Goal: Communication & Community: Answer question/provide support

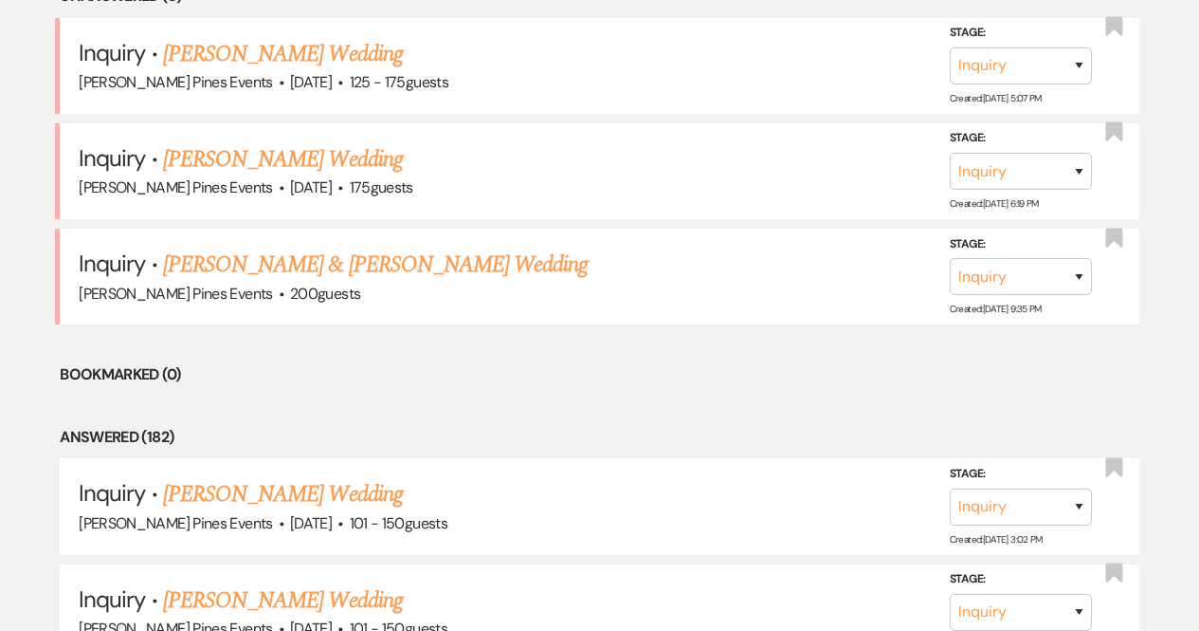
scroll to position [836, 0]
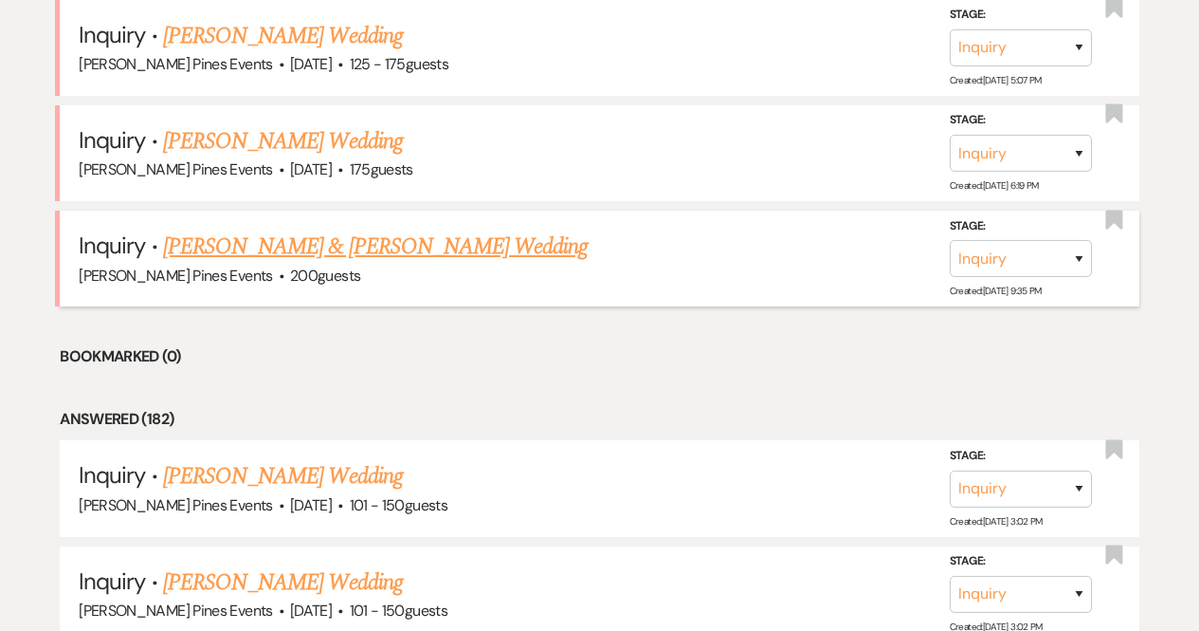
click at [310, 240] on link "[PERSON_NAME] & [PERSON_NAME] Wedding" at bounding box center [375, 246] width 425 height 34
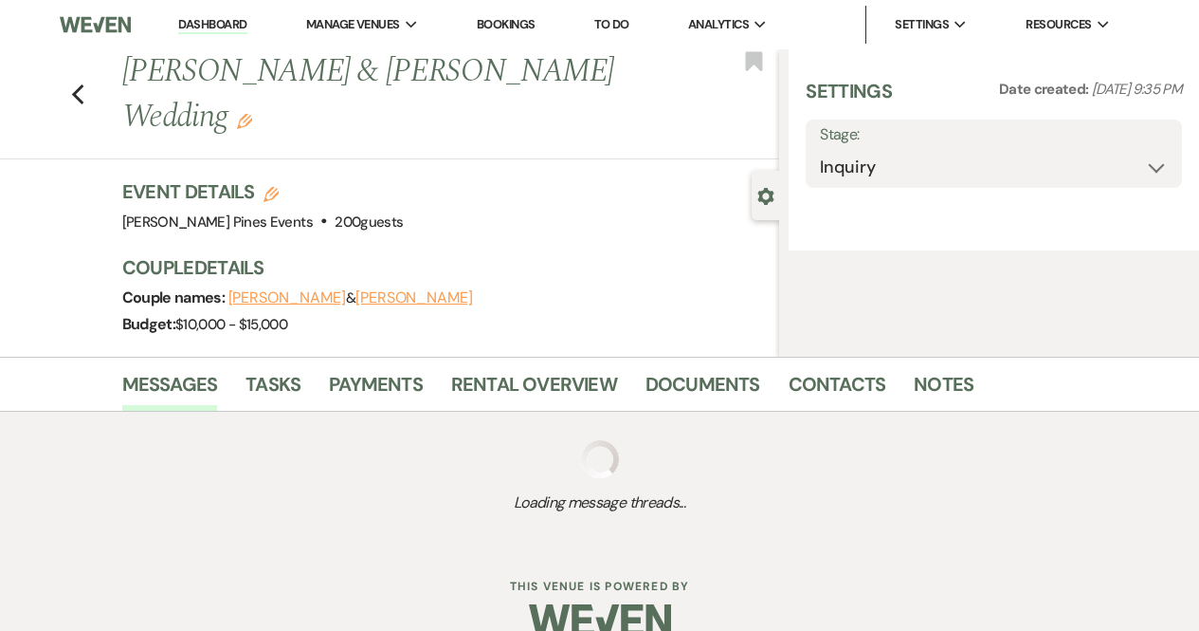
select select "5"
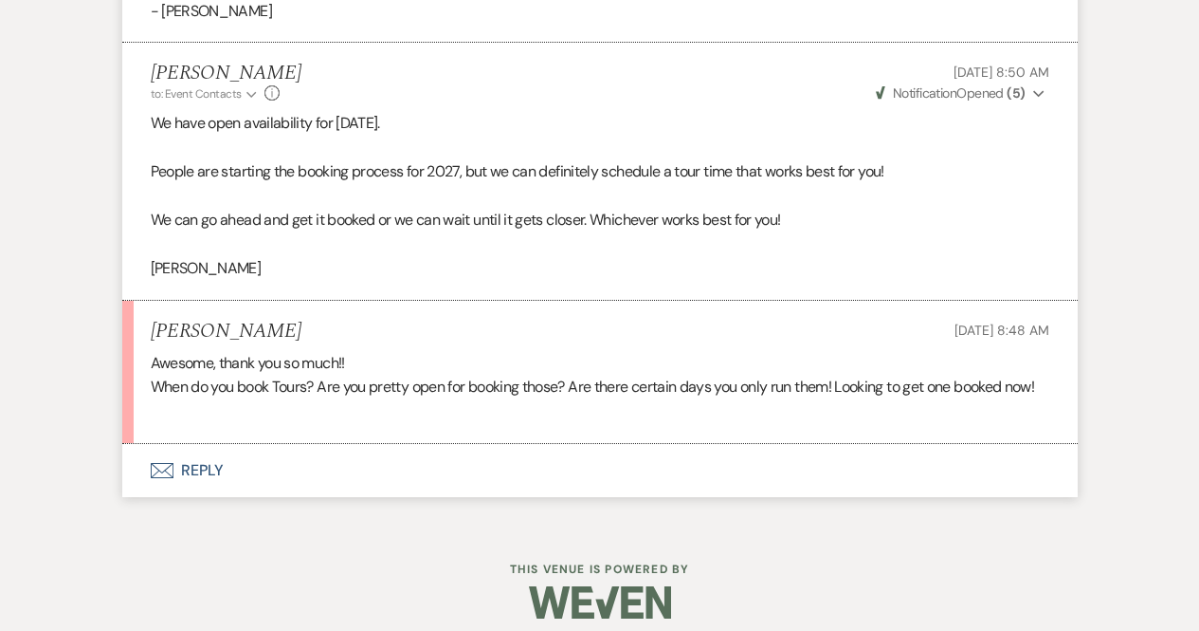
scroll to position [1910, 0]
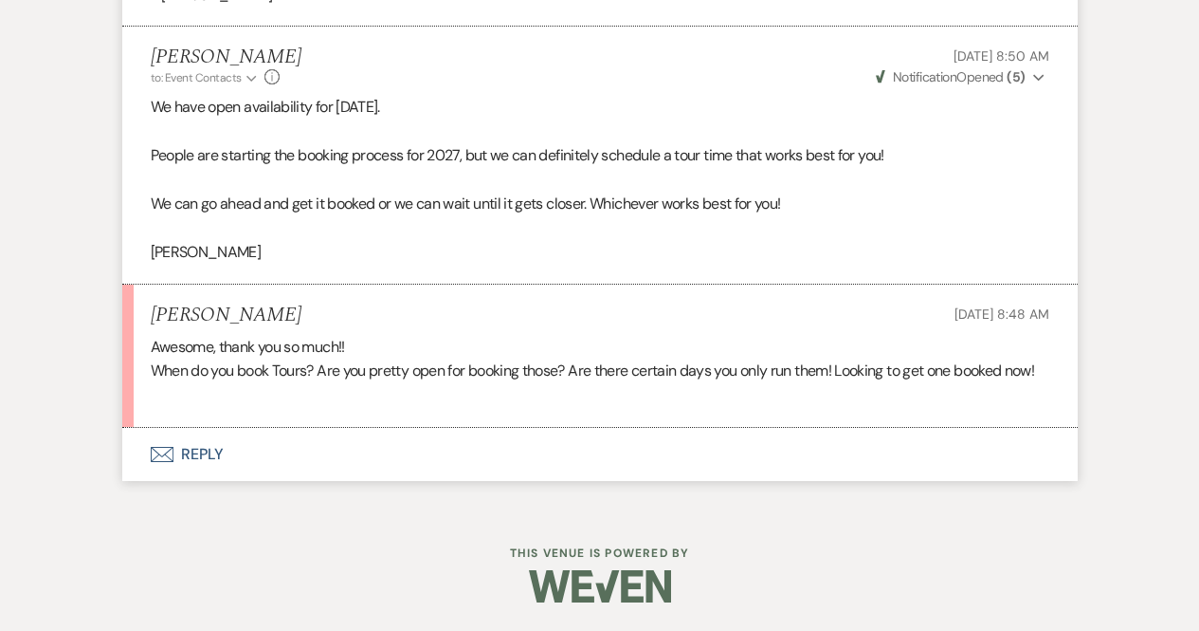
click at [398, 460] on button "Envelope Reply" at bounding box center [600, 454] width 956 height 53
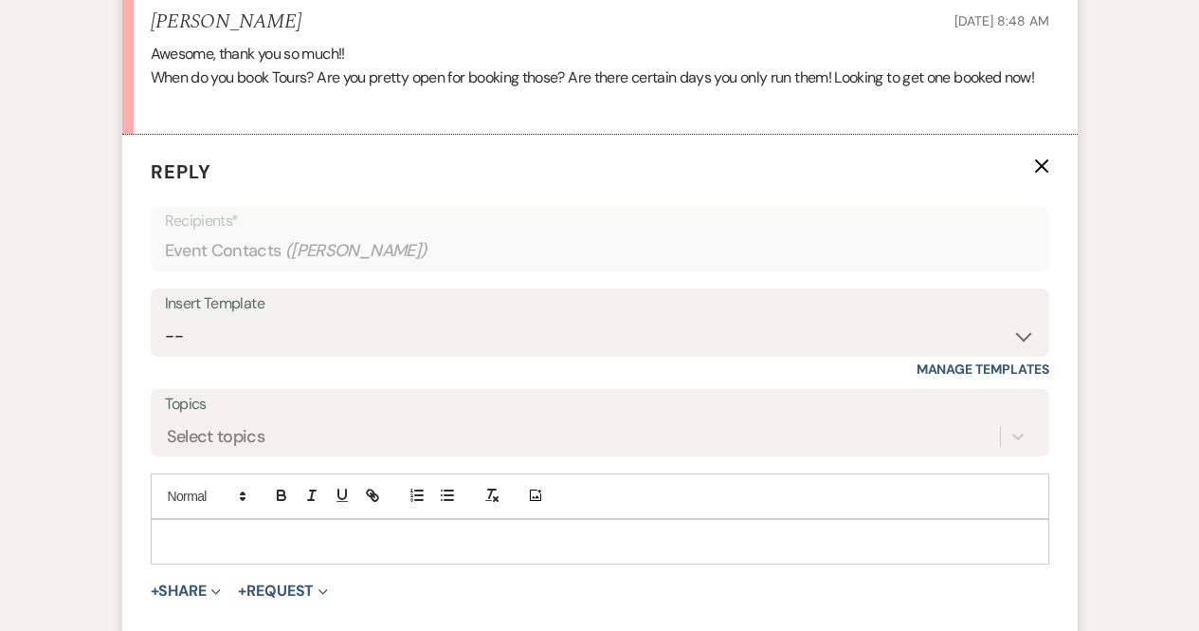
scroll to position [2217, 0]
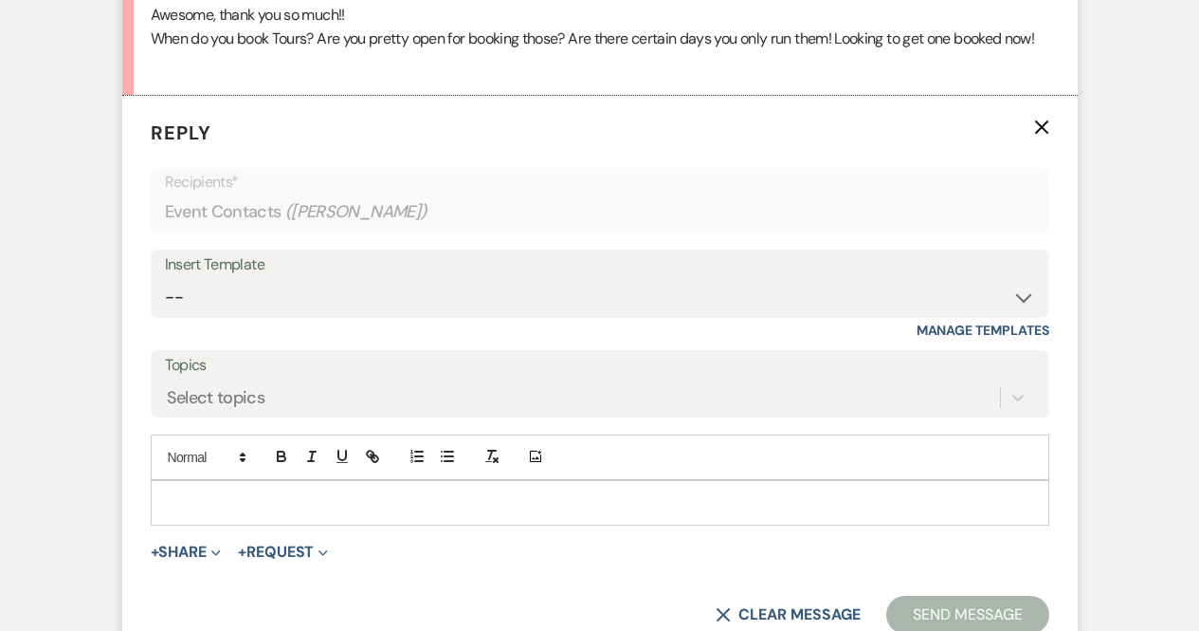
click at [368, 513] on p at bounding box center [600, 502] width 869 height 21
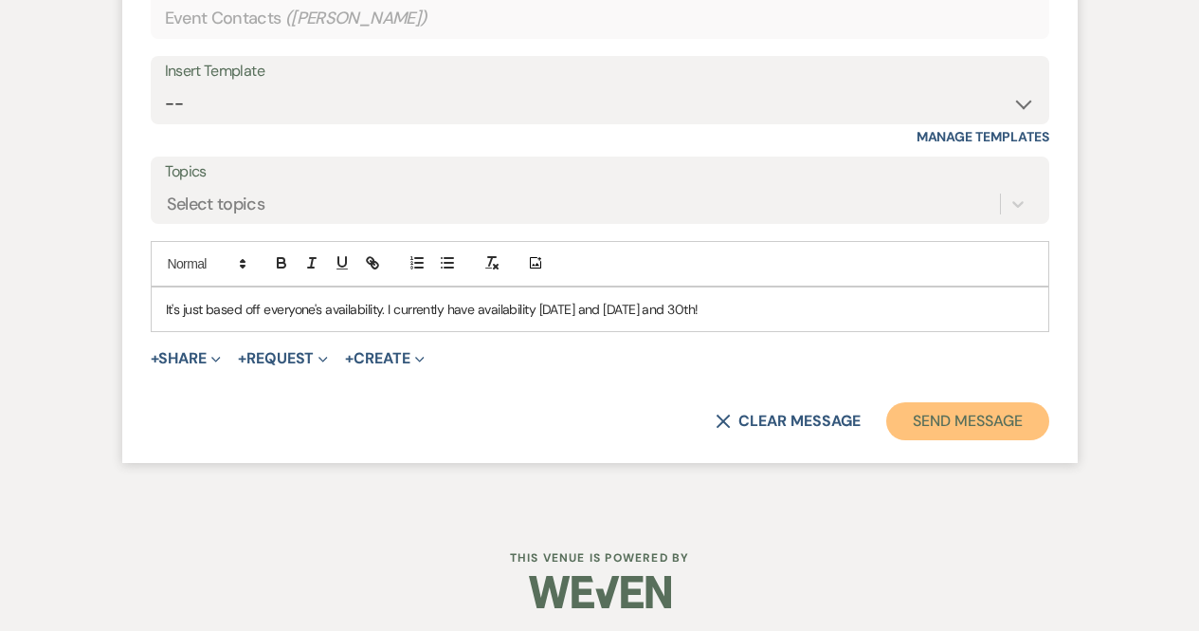
click at [937, 440] on button "Send Message" at bounding box center [968, 421] width 162 height 38
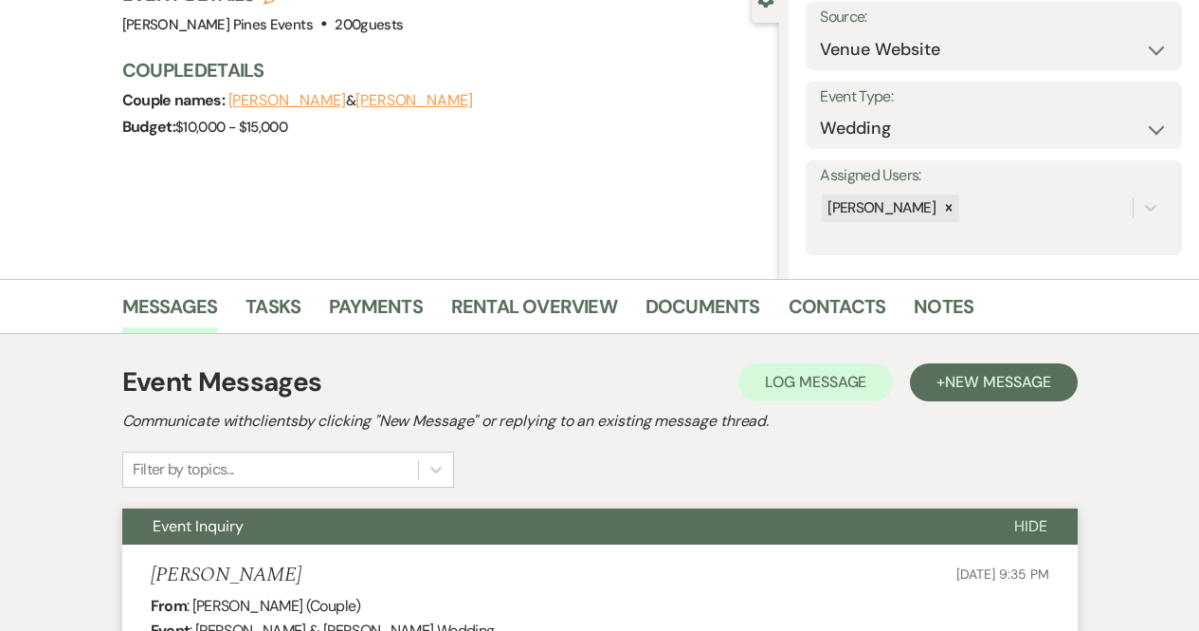
scroll to position [0, 0]
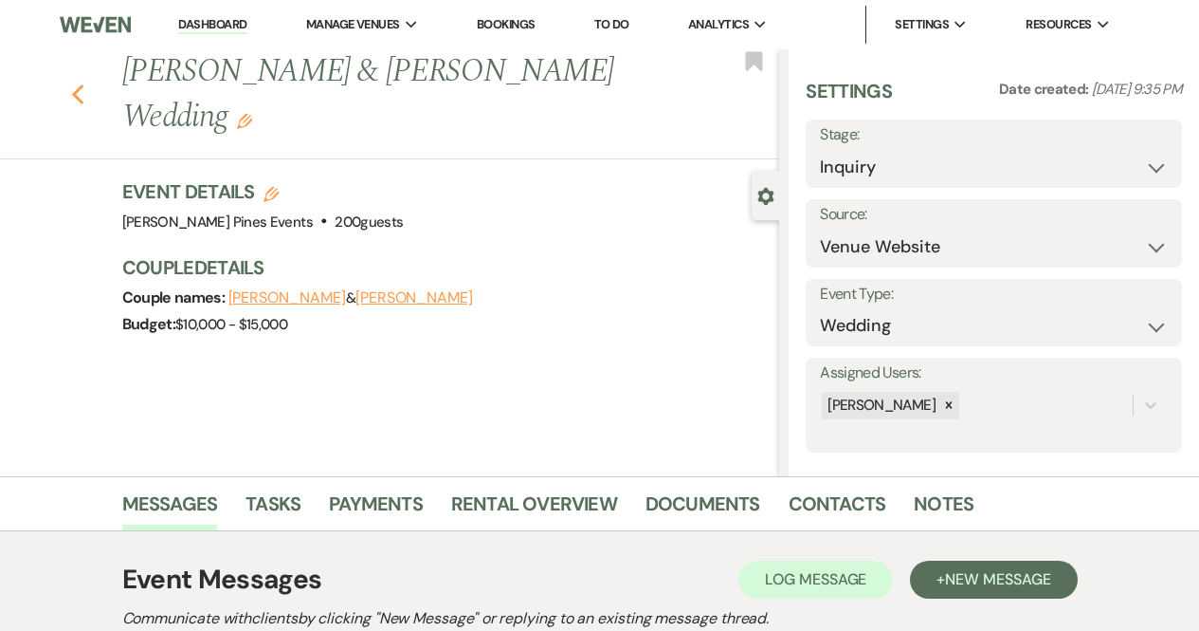
click at [85, 94] on icon "Previous" at bounding box center [78, 94] width 14 height 23
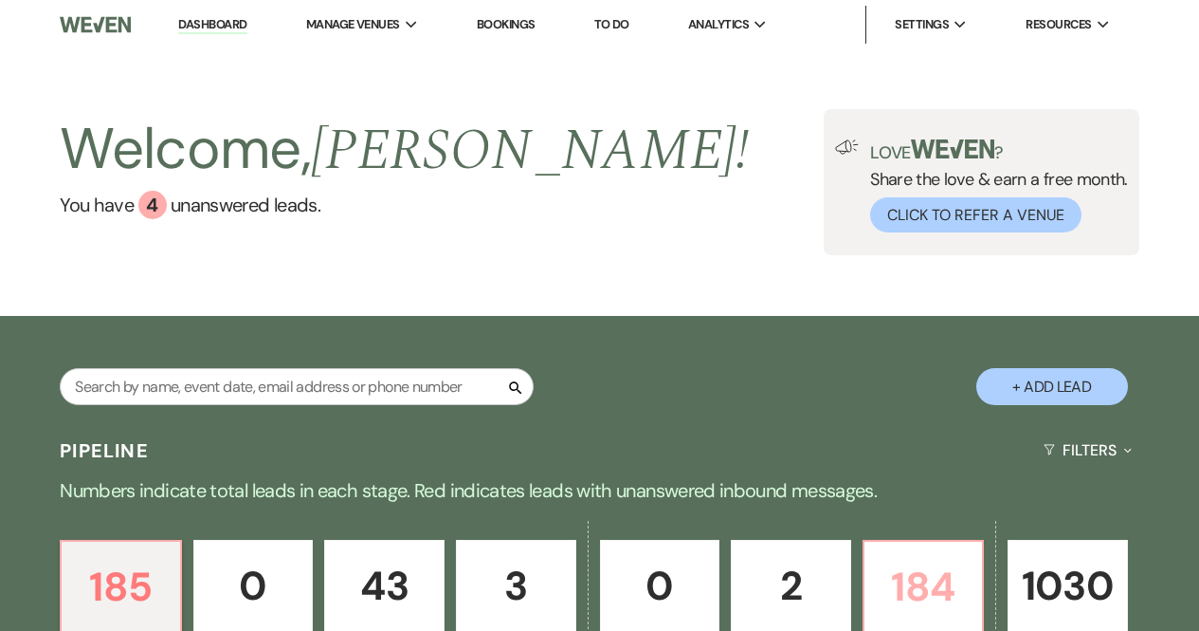
click at [919, 562] on p "184" at bounding box center [924, 587] width 96 height 64
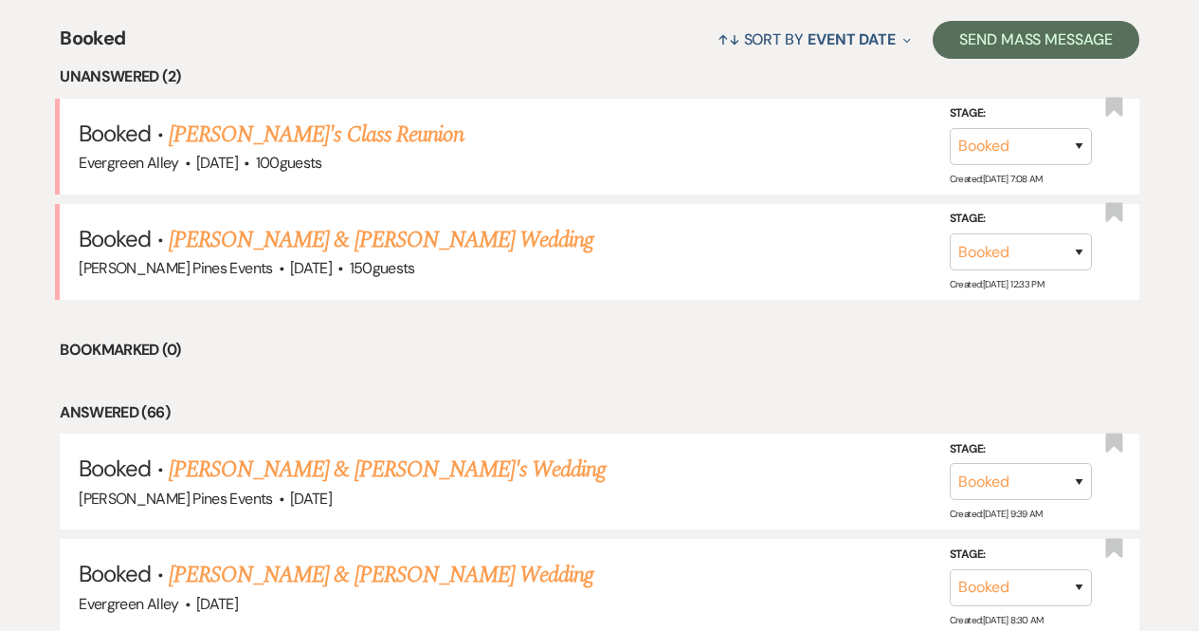
scroll to position [769, 0]
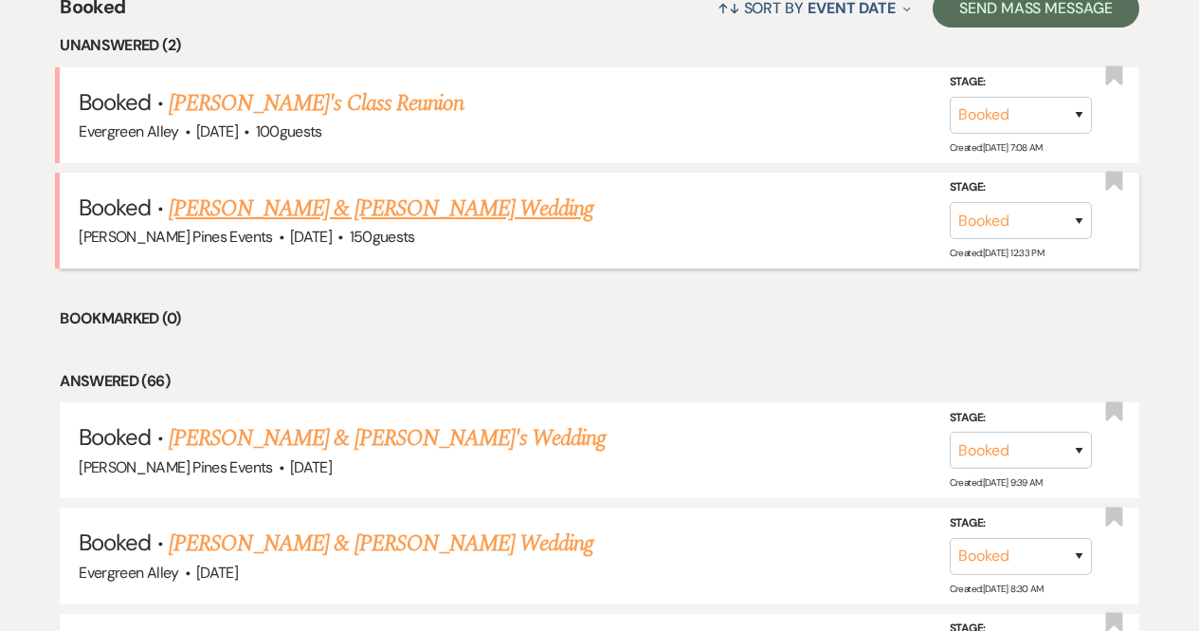
click at [414, 188] on li "Booked · [PERSON_NAME] & [PERSON_NAME] Wedding [PERSON_NAME] Pines Events · [DA…" at bounding box center [600, 221] width 1080 height 96
click at [417, 205] on link "[PERSON_NAME] & [PERSON_NAME] Wedding" at bounding box center [381, 209] width 425 height 34
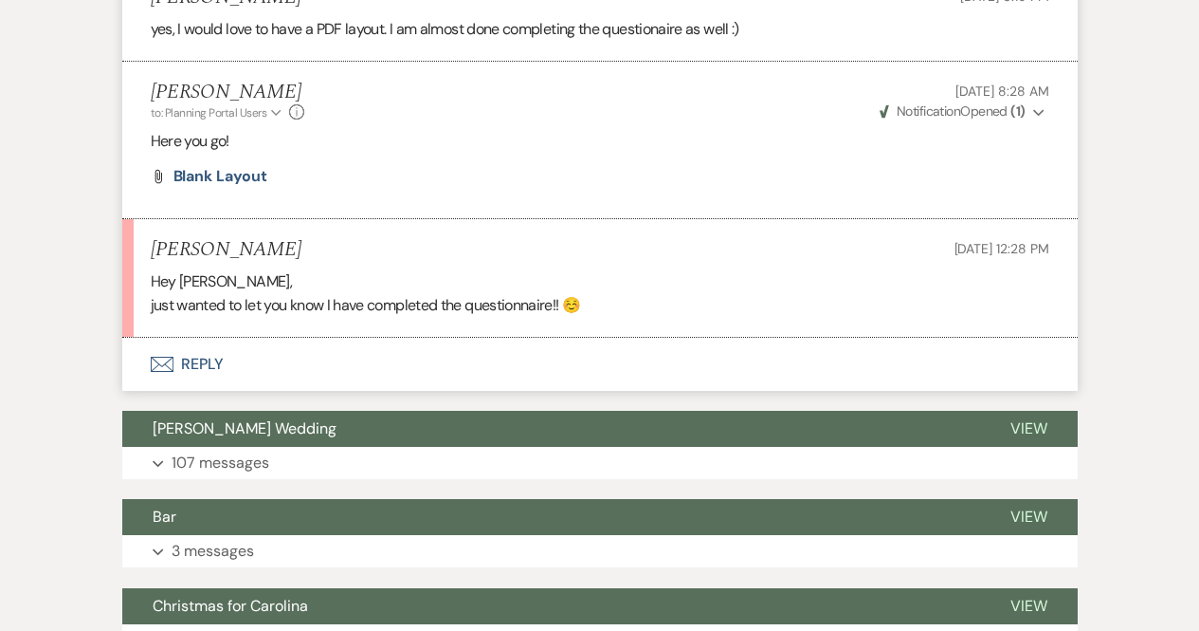
scroll to position [1429, 0]
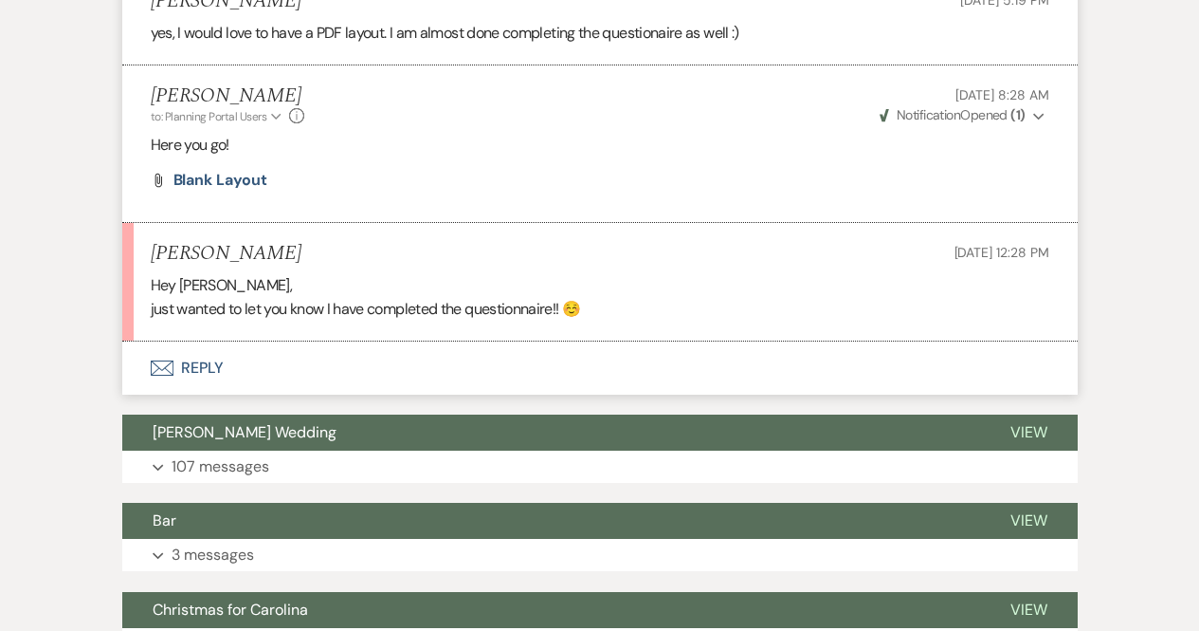
click at [198, 365] on button "Envelope Reply" at bounding box center [600, 367] width 956 height 53
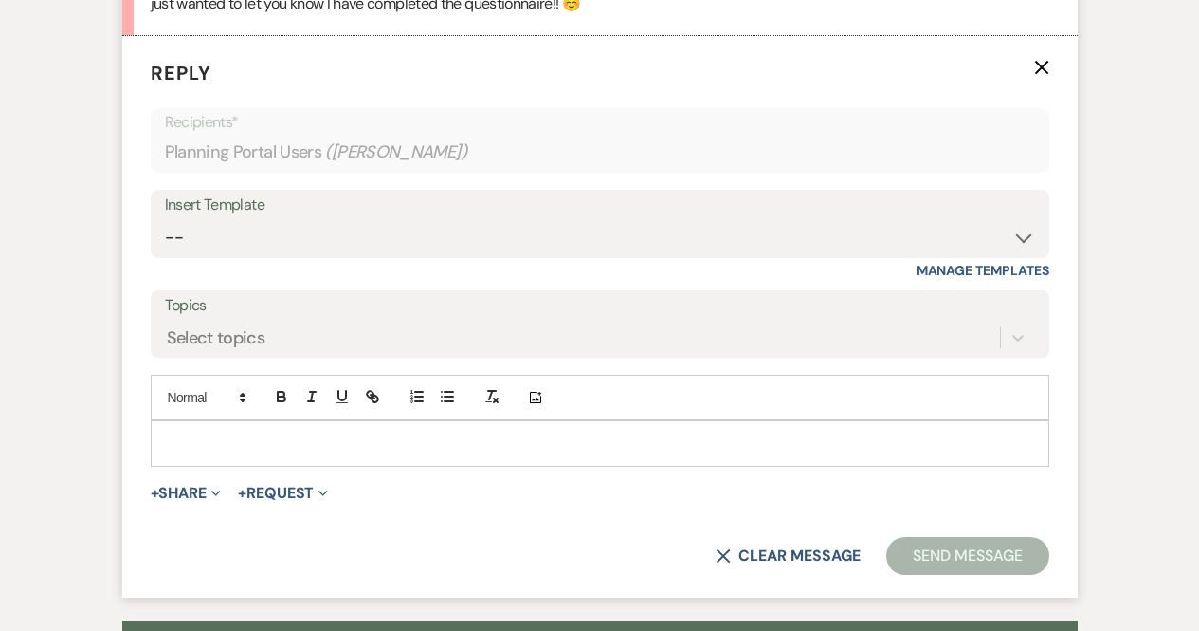
scroll to position [1735, 0]
click at [252, 432] on p at bounding box center [600, 441] width 869 height 21
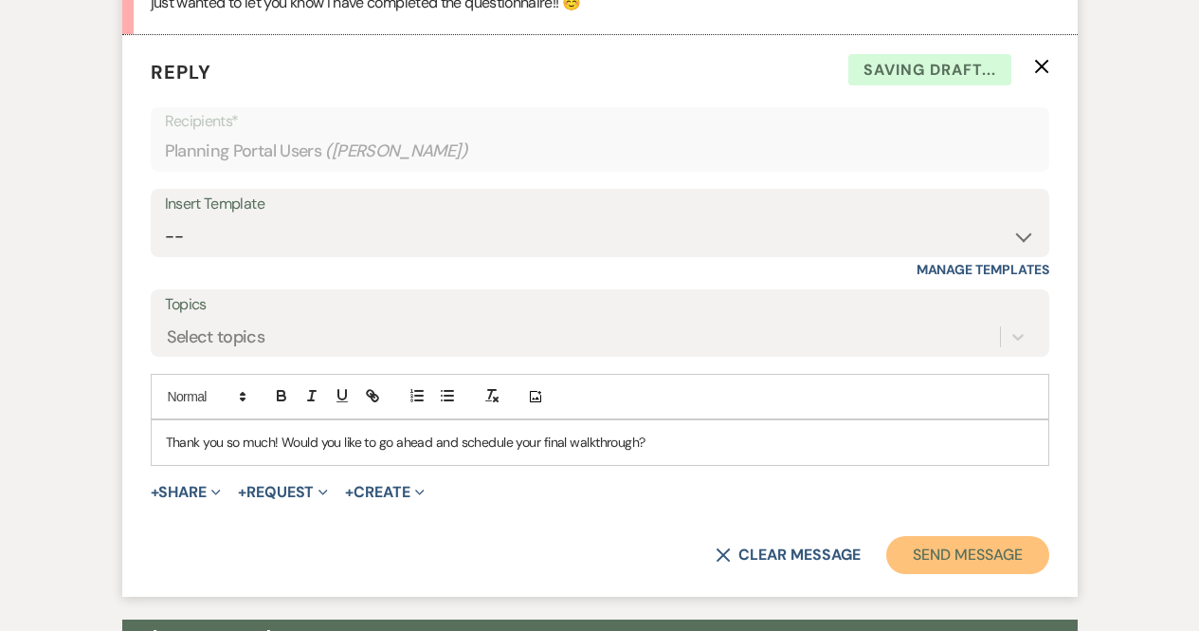
click at [928, 552] on button "Send Message" at bounding box center [968, 555] width 162 height 38
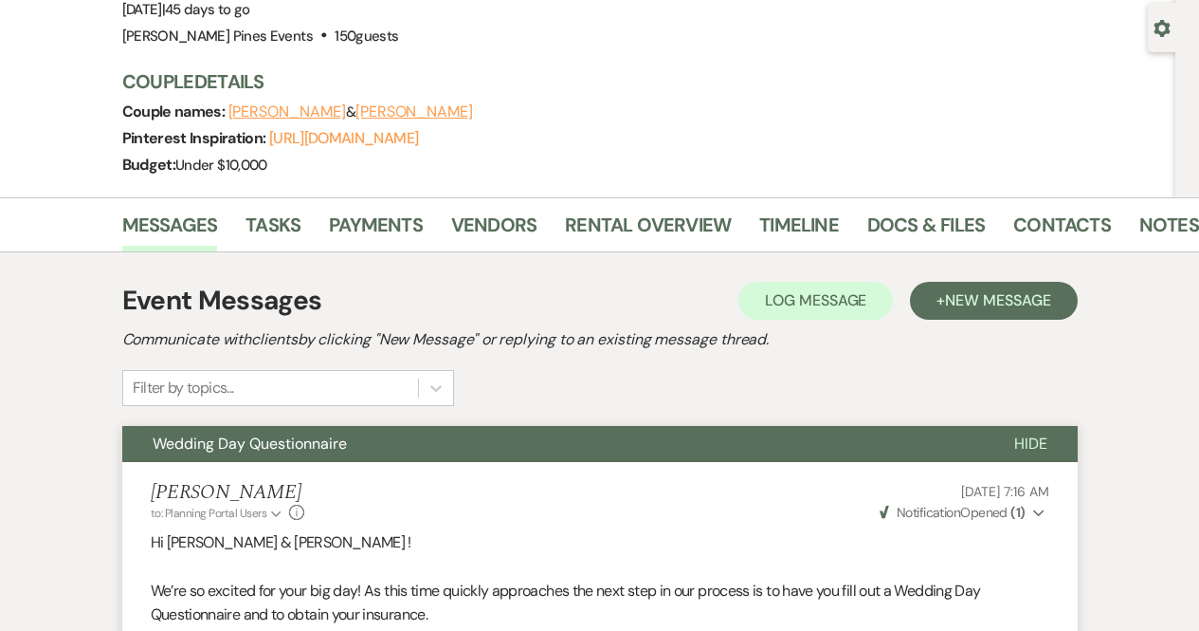
scroll to position [0, 0]
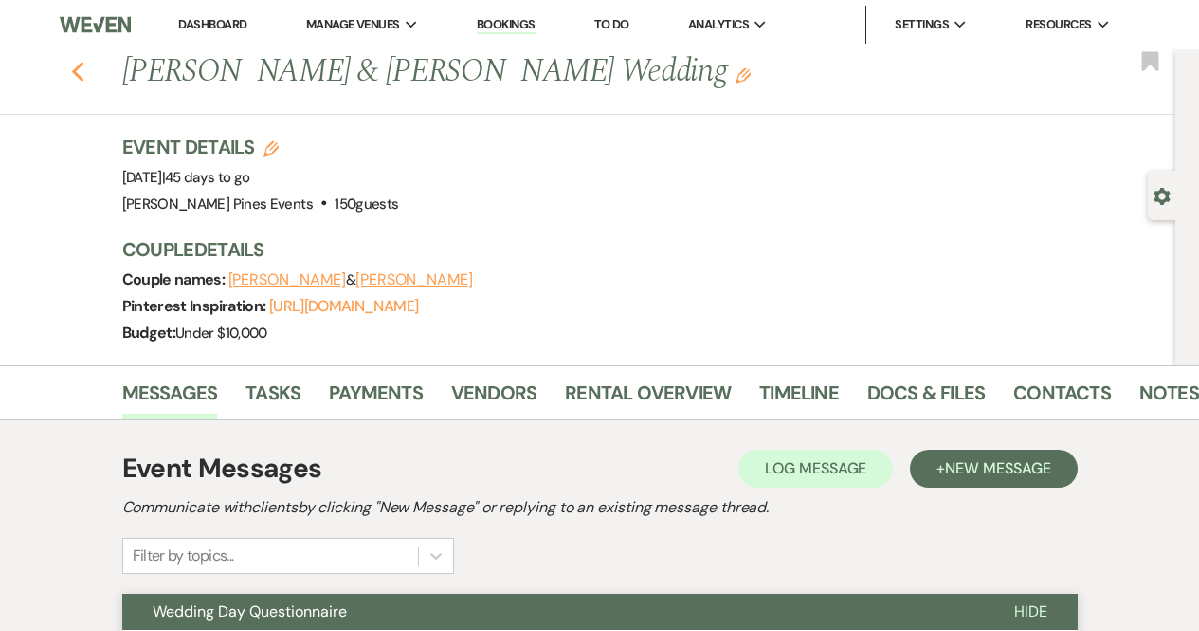
click at [83, 64] on use "button" at bounding box center [77, 72] width 12 height 21
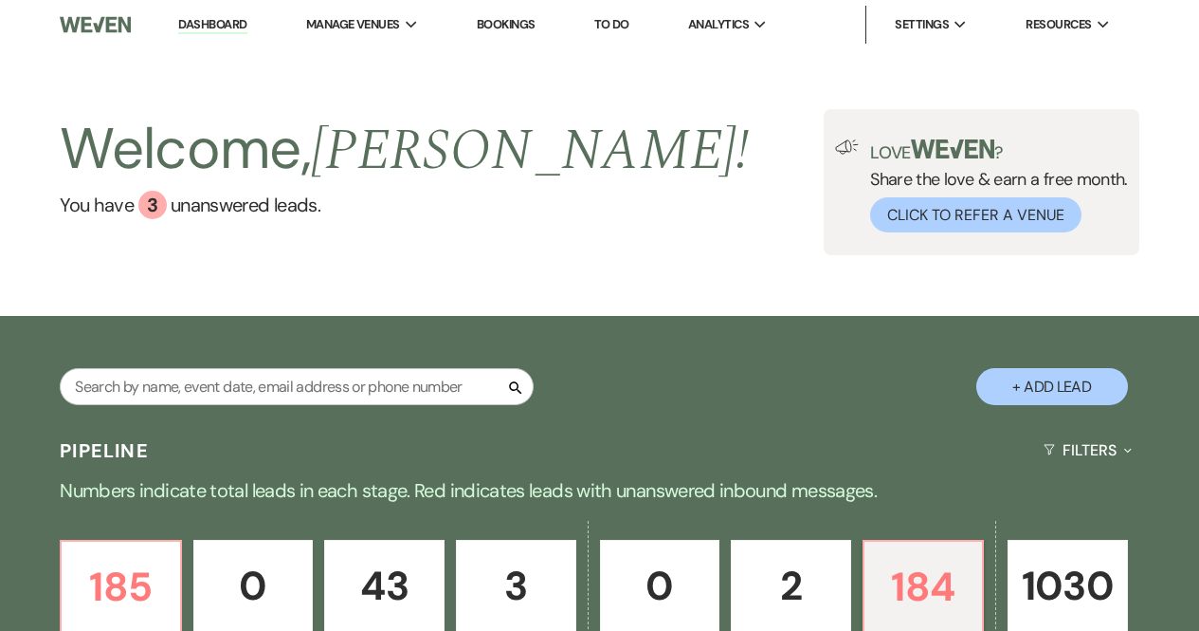
scroll to position [347, 0]
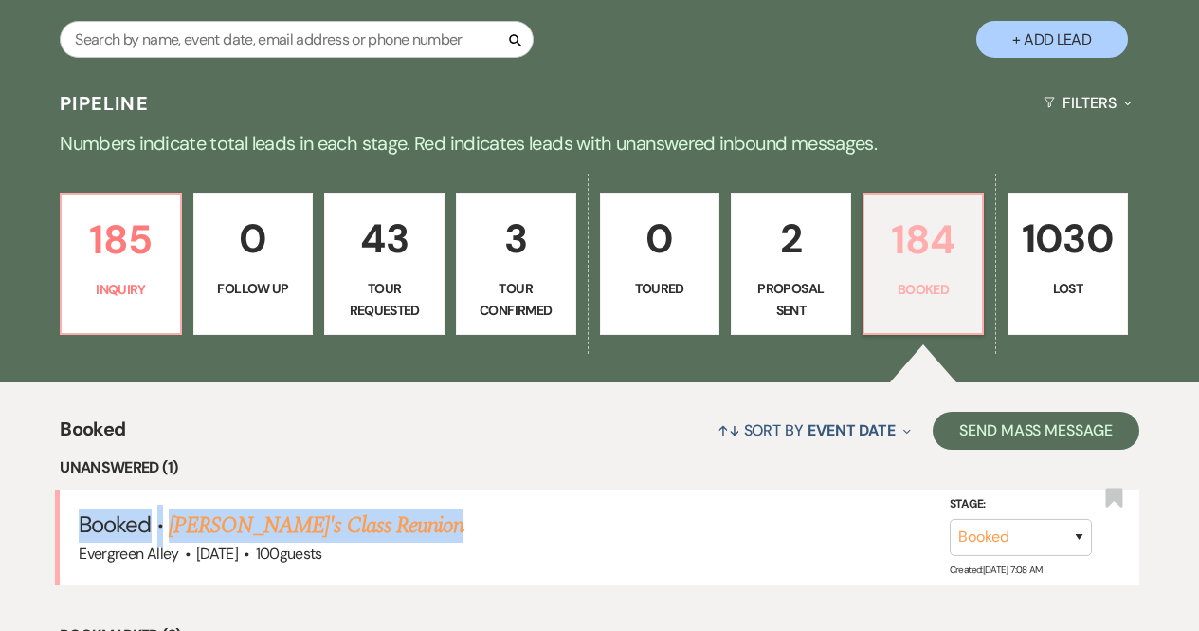
click at [908, 269] on p "184" at bounding box center [924, 240] width 96 height 64
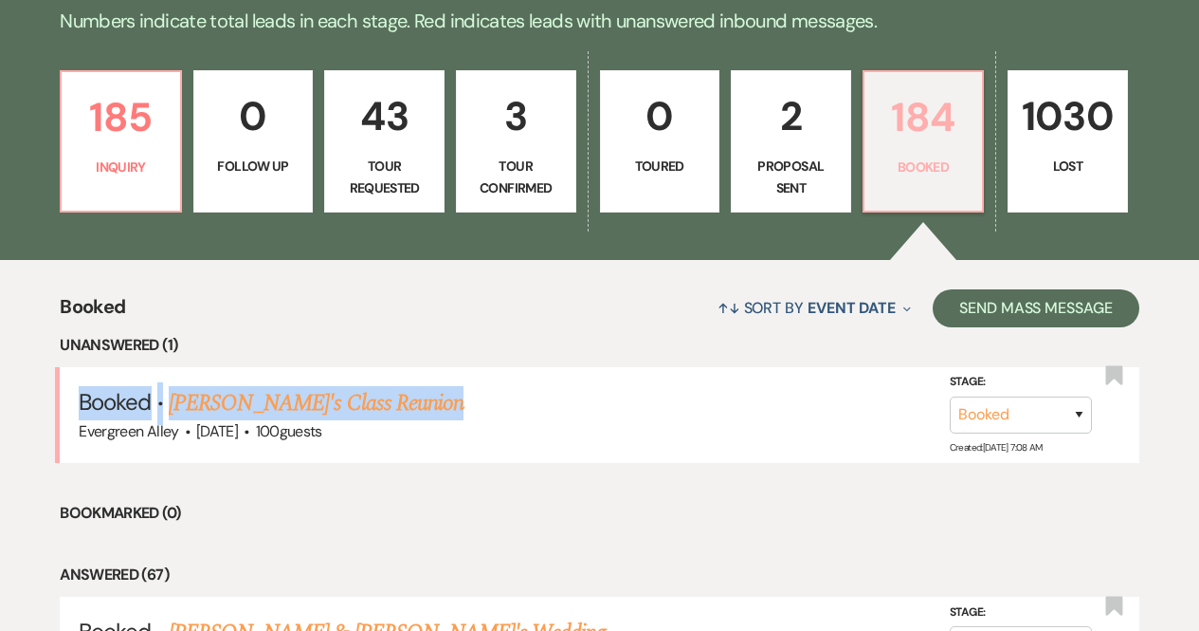
scroll to position [477, 0]
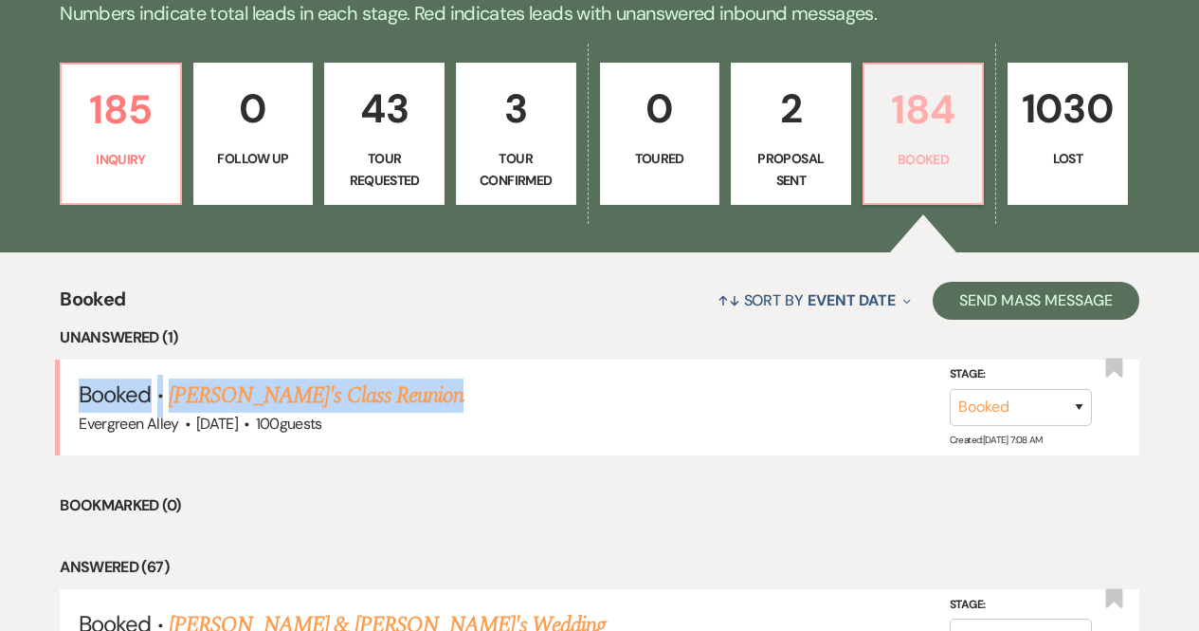
click at [922, 132] on p "184" at bounding box center [924, 110] width 96 height 64
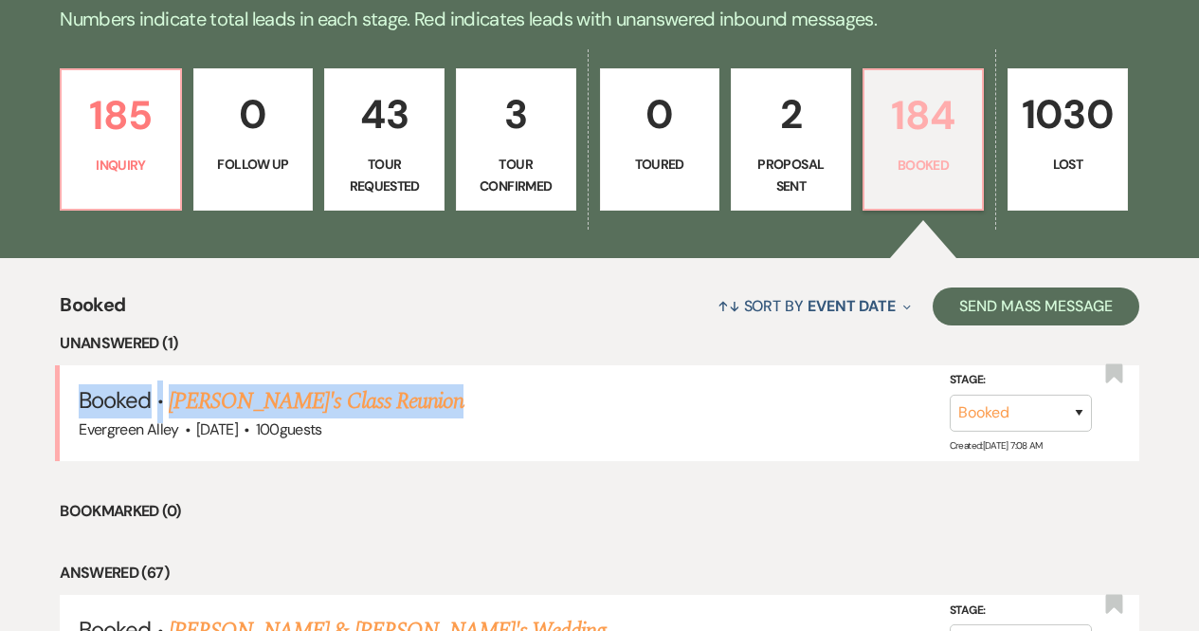
scroll to position [474, 0]
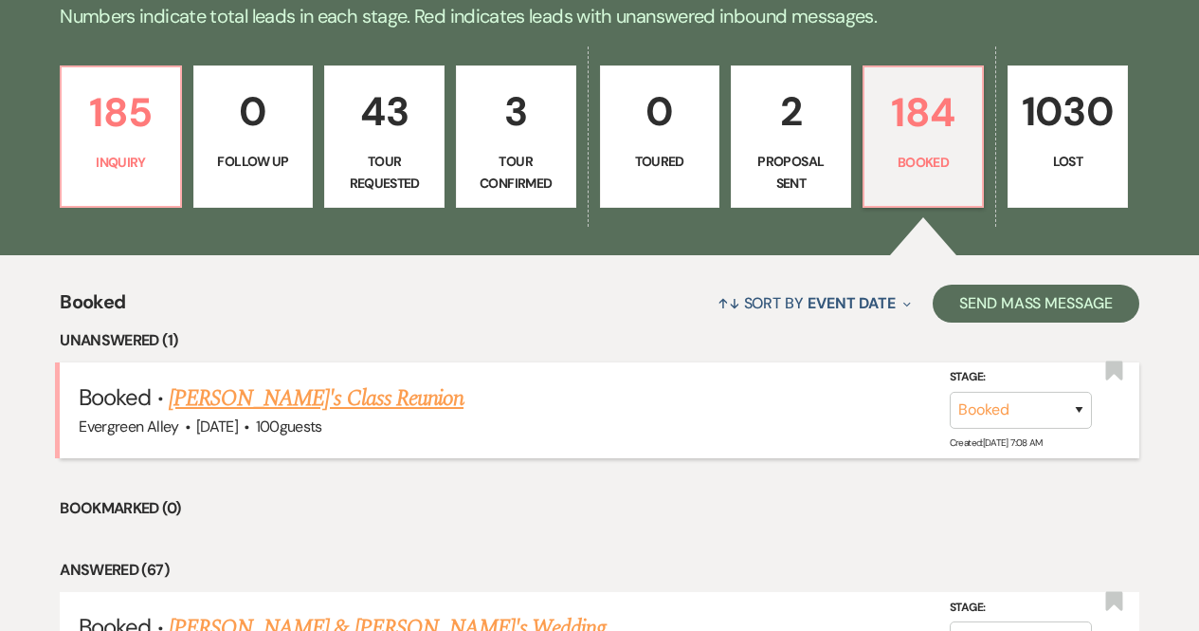
click at [322, 416] on span "100 guests" at bounding box center [289, 426] width 66 height 20
click at [344, 394] on link "[PERSON_NAME]'s Class Reunion" at bounding box center [316, 398] width 295 height 34
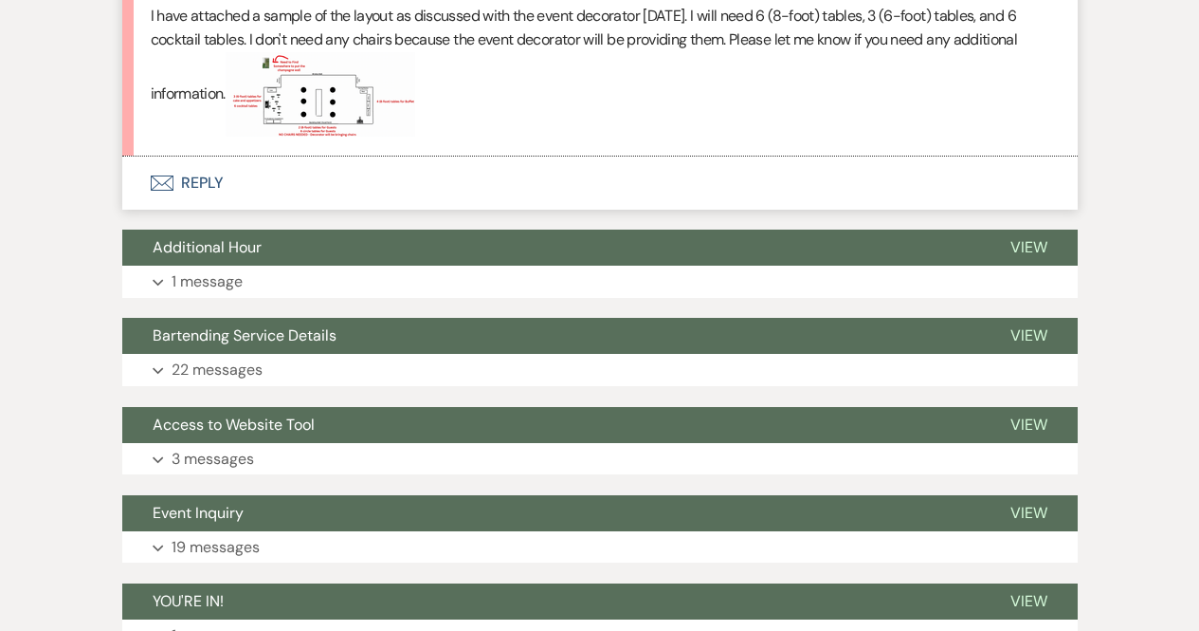
scroll to position [791, 0]
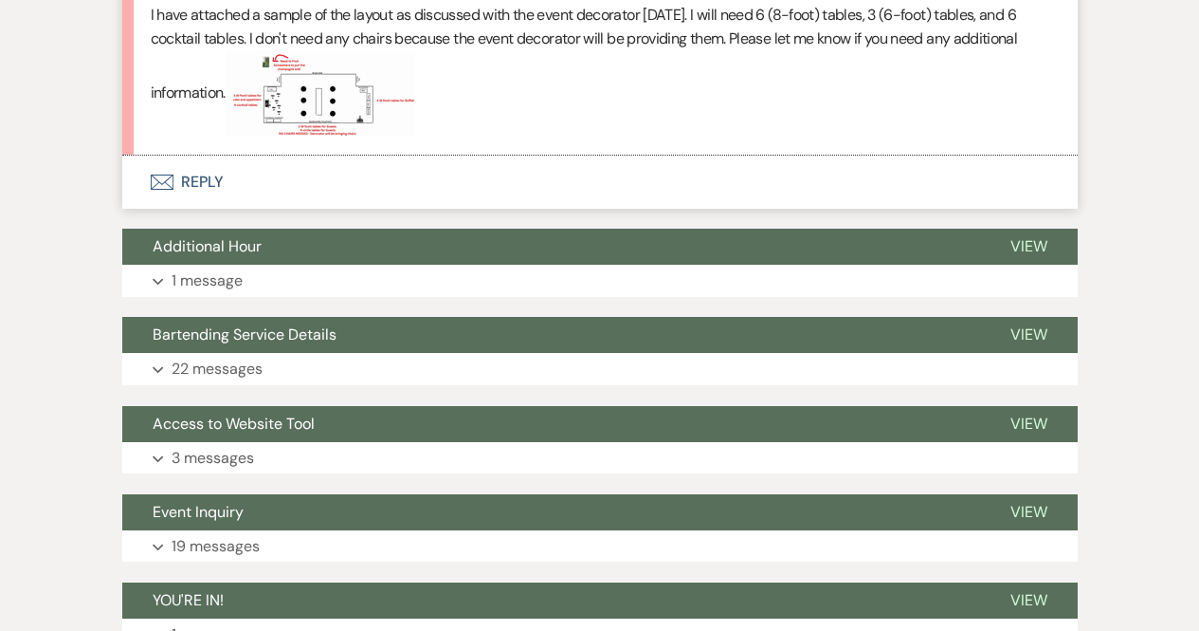
click at [310, 84] on img at bounding box center [321, 93] width 190 height 84
click at [199, 88] on p "I have attached a sample of the layout as discussed with the event decorator [D…" at bounding box center [600, 69] width 899 height 133
click at [308, 102] on img at bounding box center [321, 93] width 190 height 84
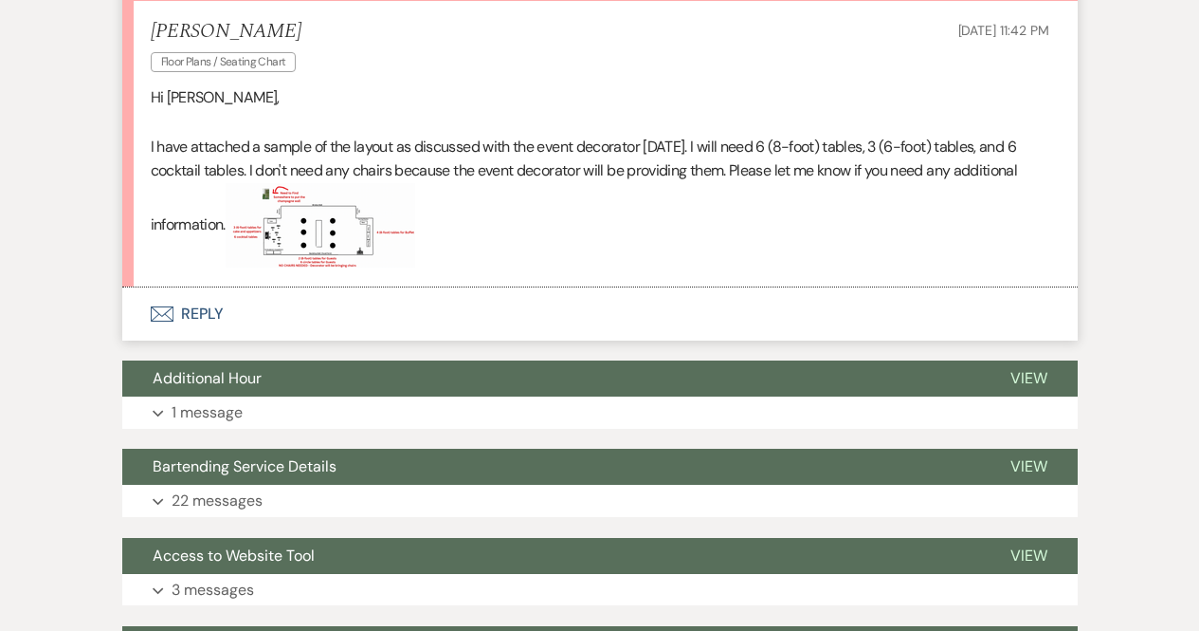
scroll to position [652, 0]
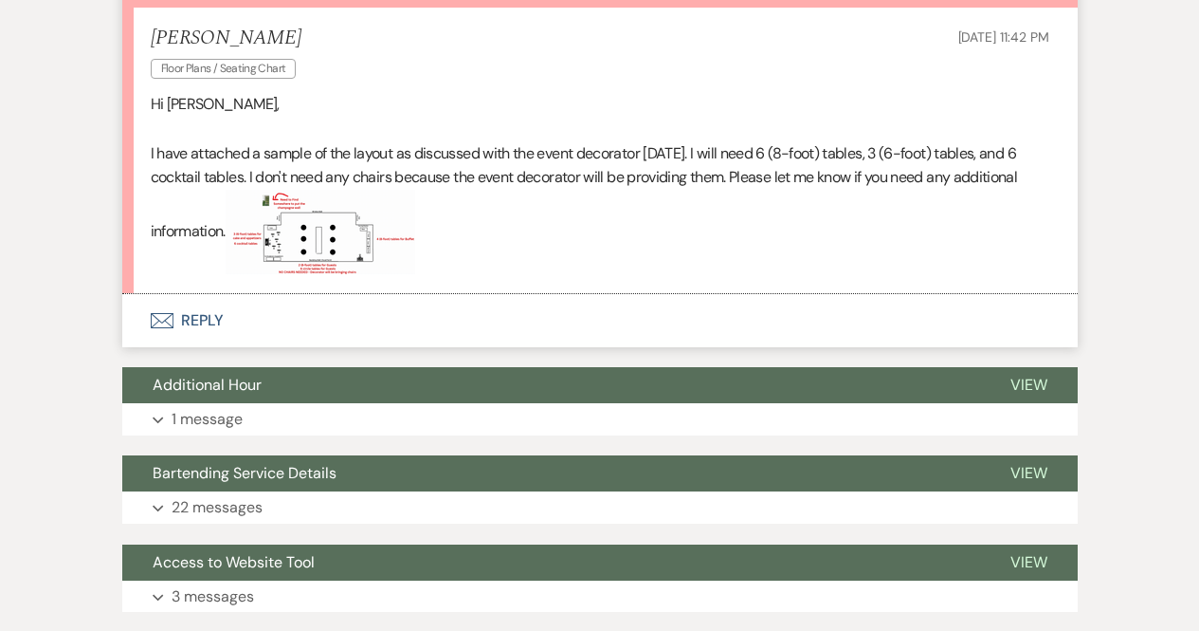
click at [335, 246] on img at bounding box center [321, 232] width 190 height 84
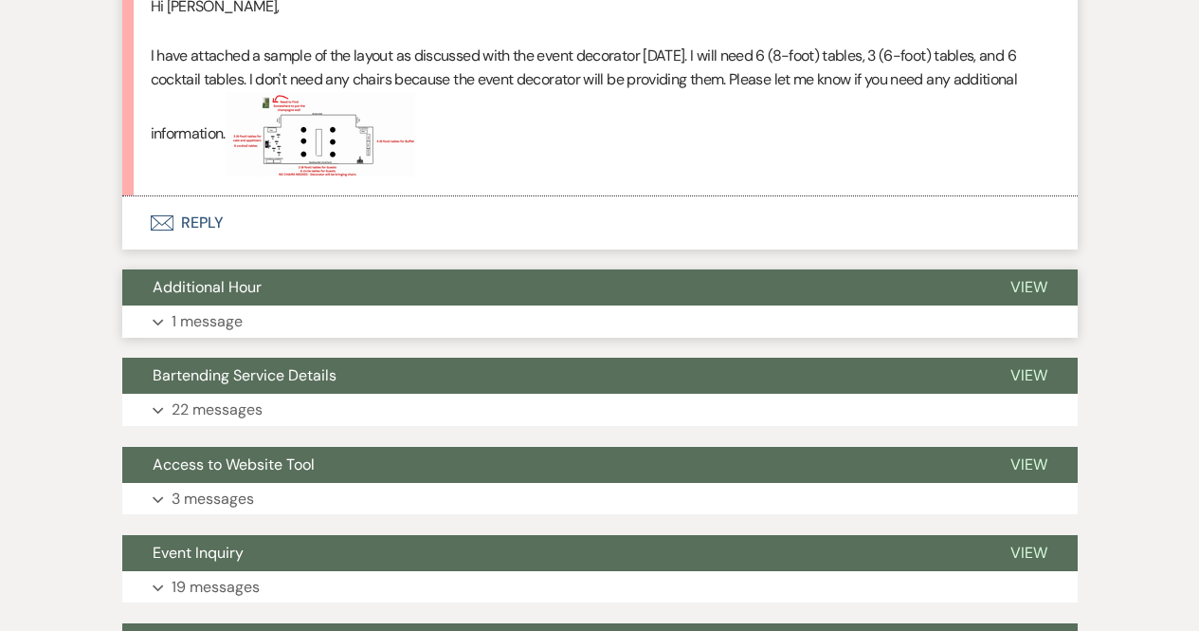
scroll to position [751, 0]
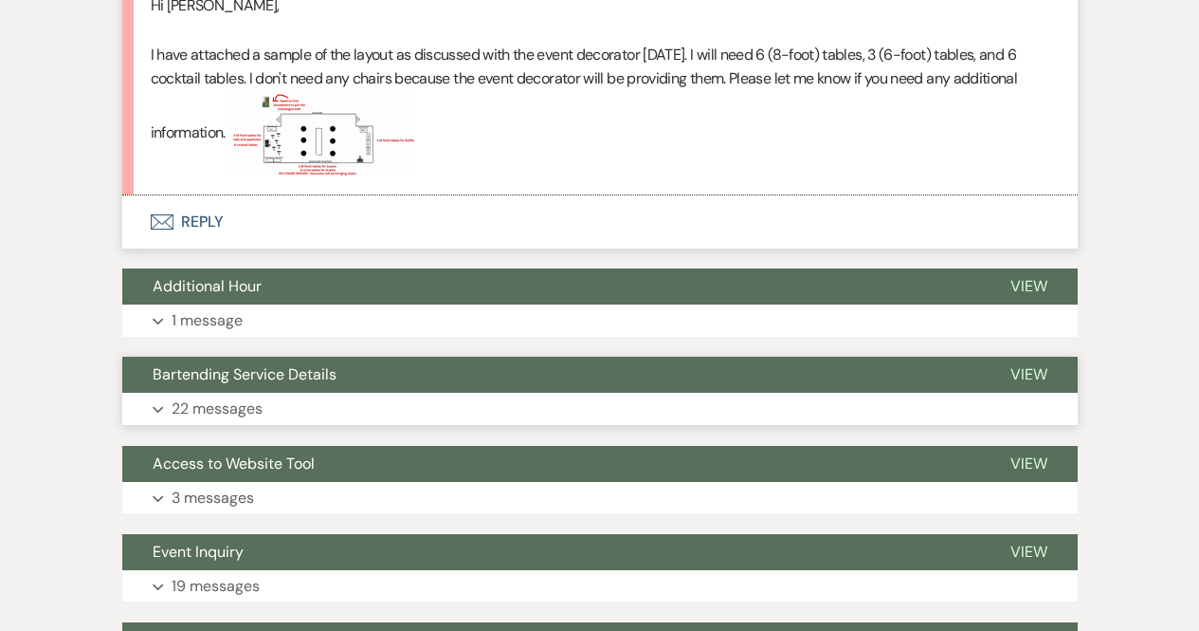
click at [314, 380] on span "Bartending Service Details" at bounding box center [245, 374] width 184 height 20
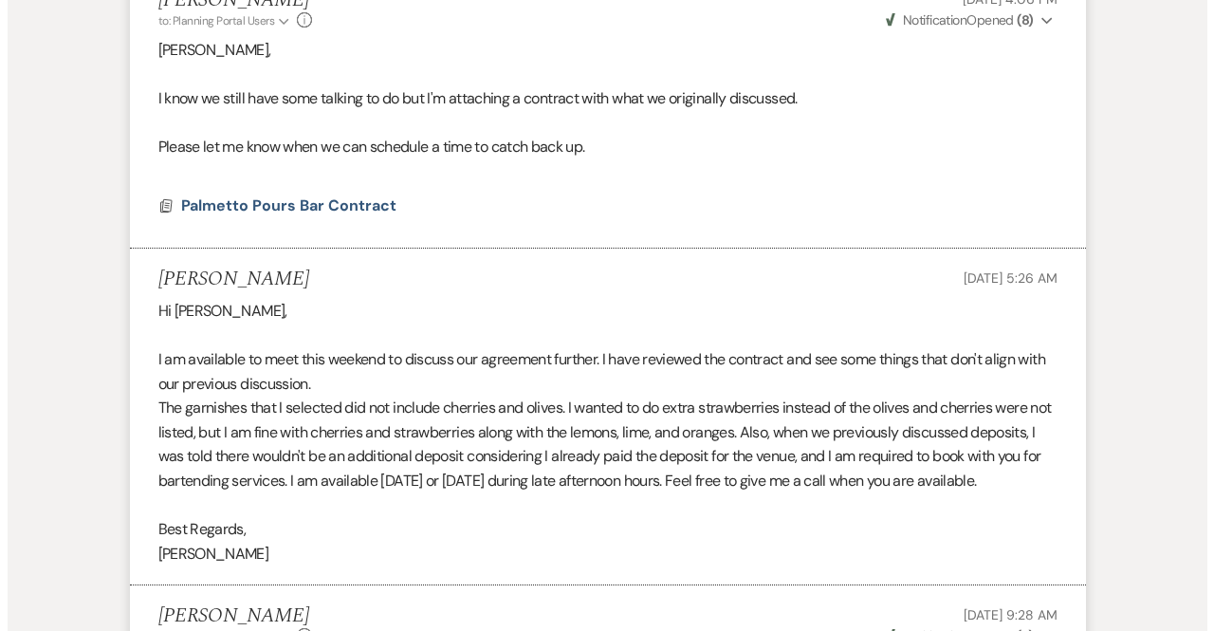
scroll to position [3080, 0]
click at [325, 200] on span "Palmetto Pours Bar Contract" at bounding box center [281, 204] width 215 height 20
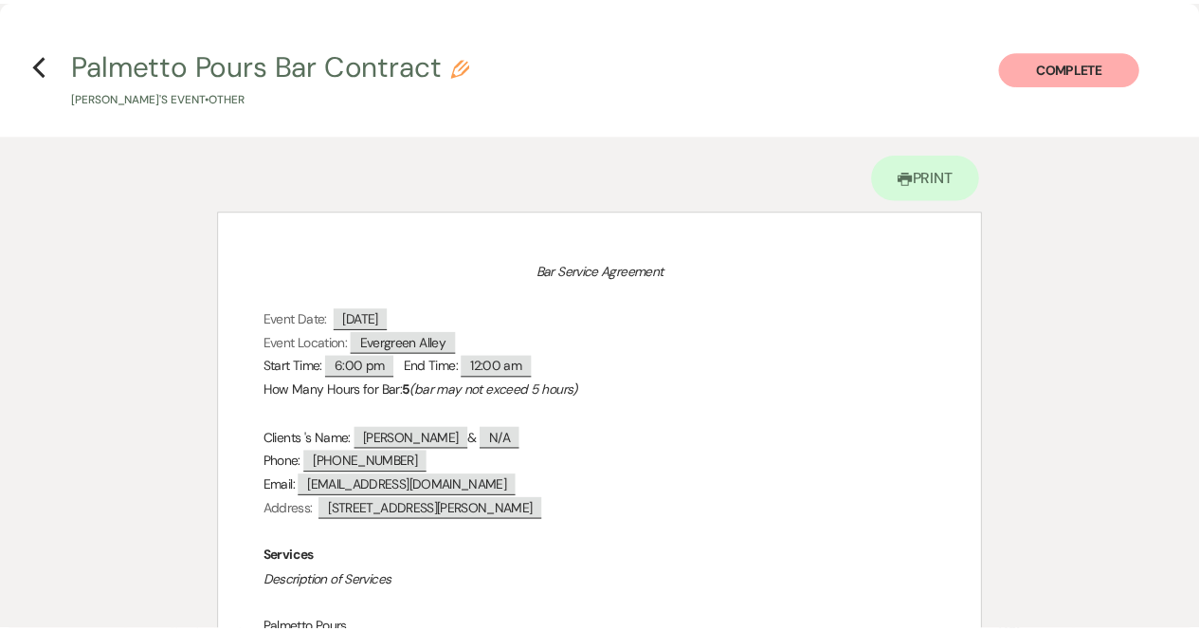
scroll to position [0, 0]
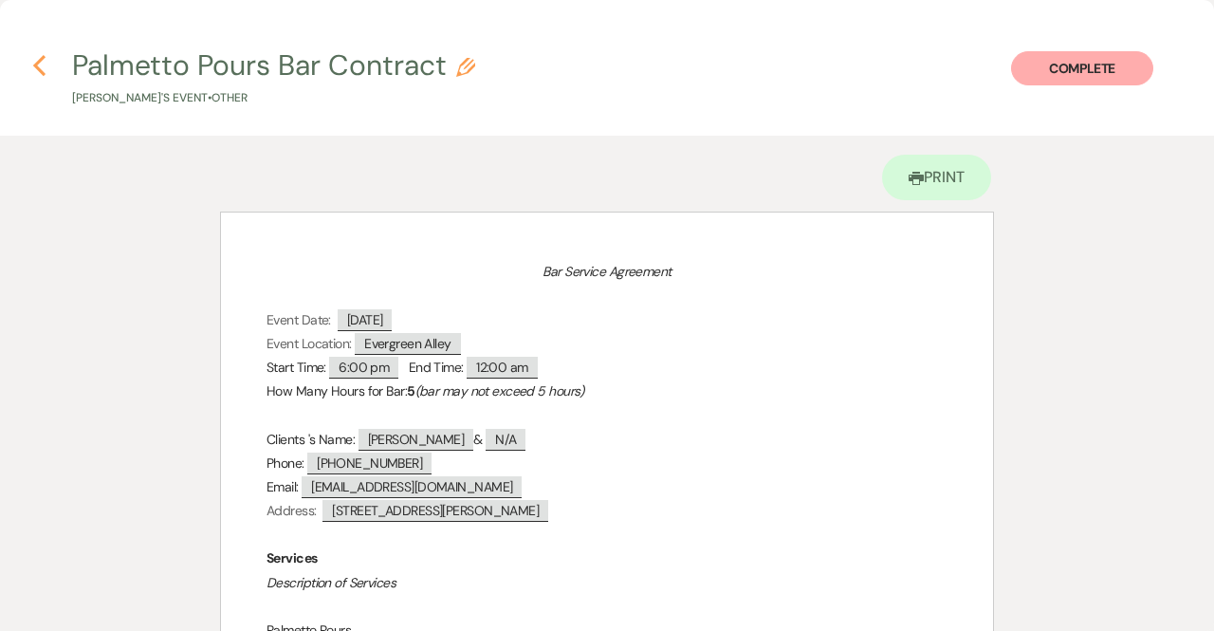
click at [36, 64] on use "button" at bounding box center [39, 65] width 12 height 21
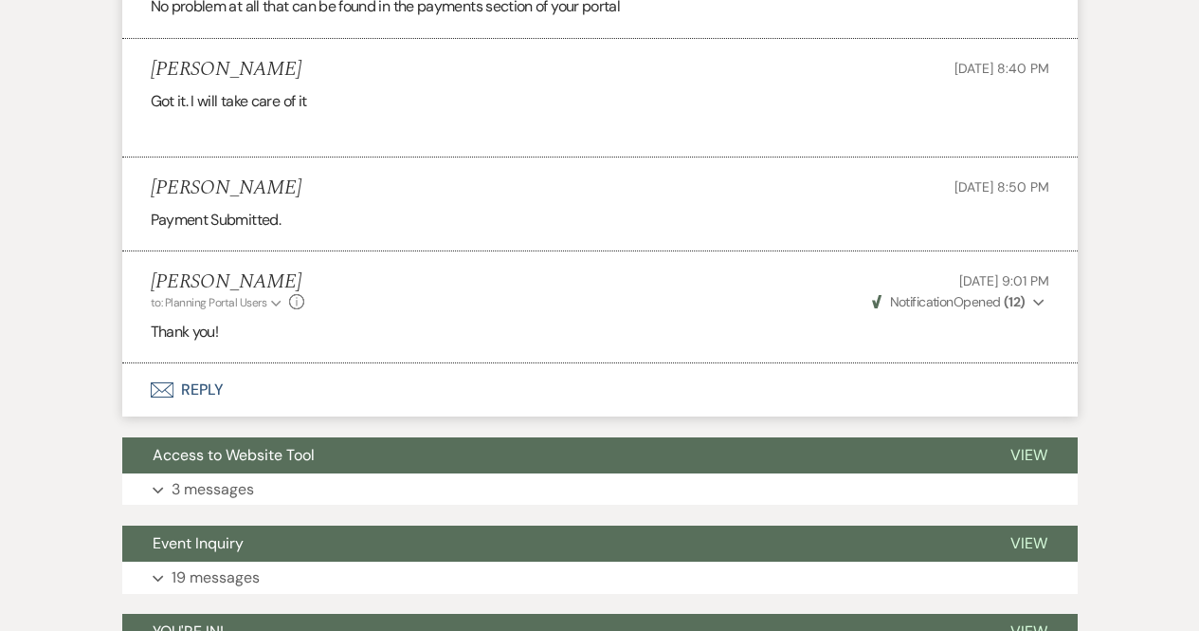
scroll to position [7381, 0]
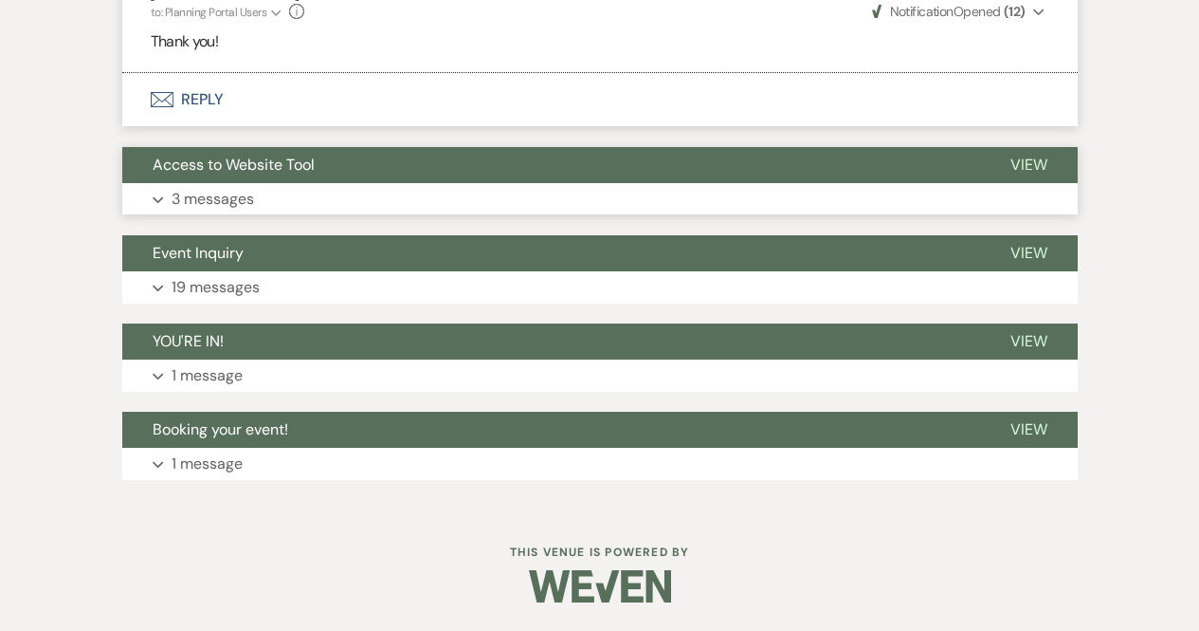
click at [259, 164] on span "Access to Website Tool" at bounding box center [234, 165] width 162 height 20
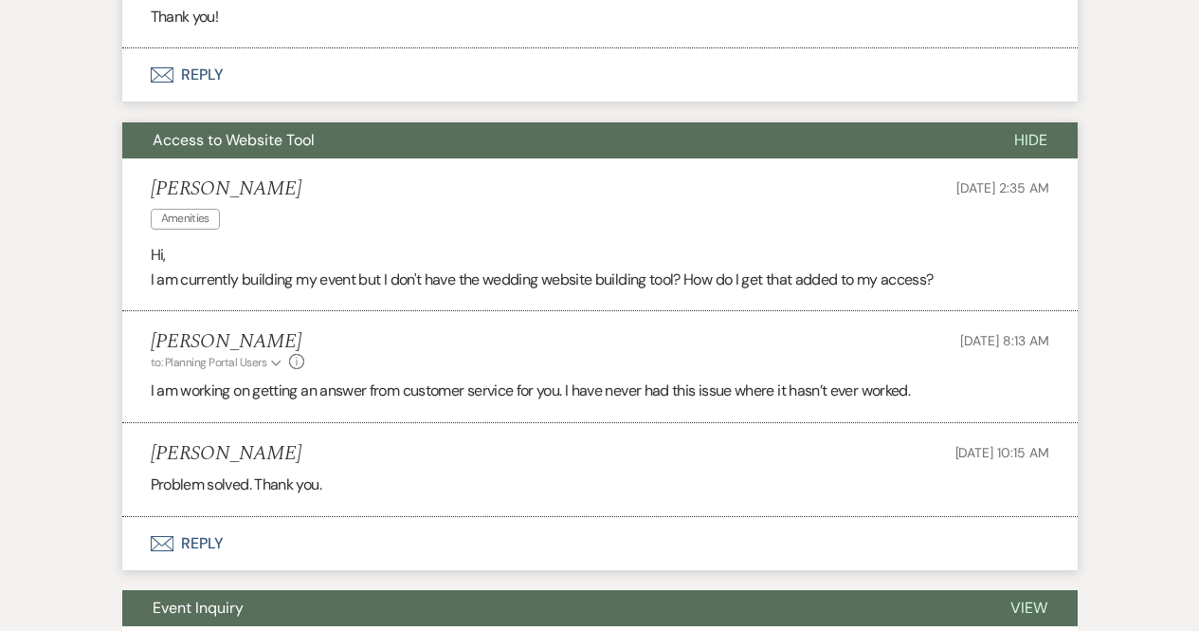
scroll to position [7752, 0]
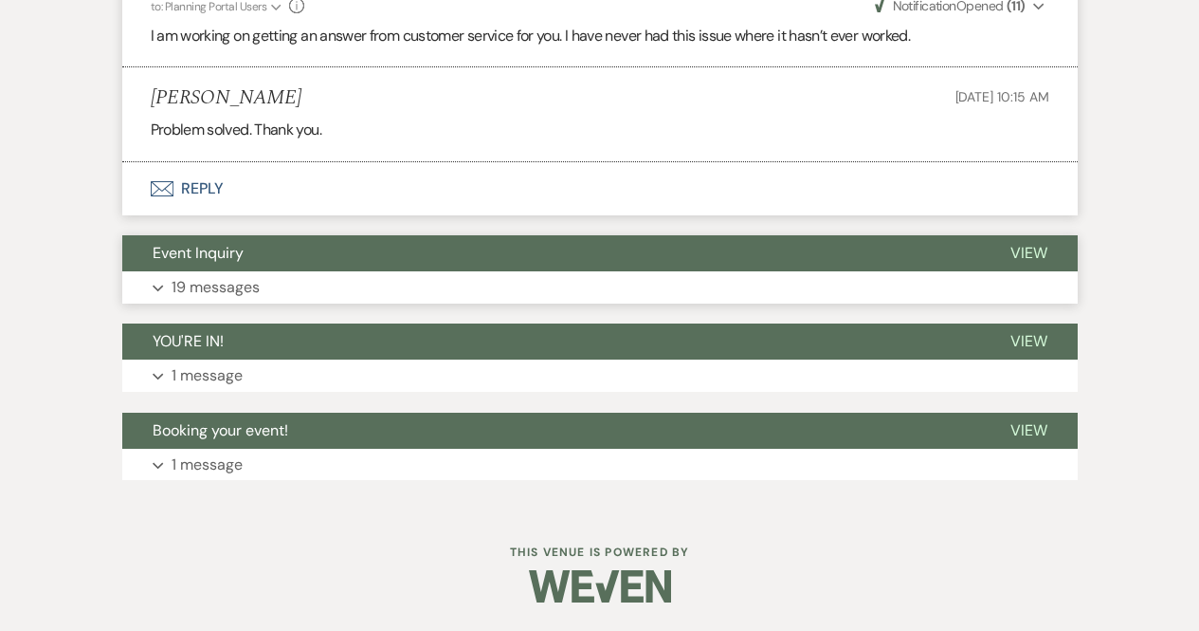
click at [272, 267] on button "Event Inquiry" at bounding box center [551, 253] width 858 height 36
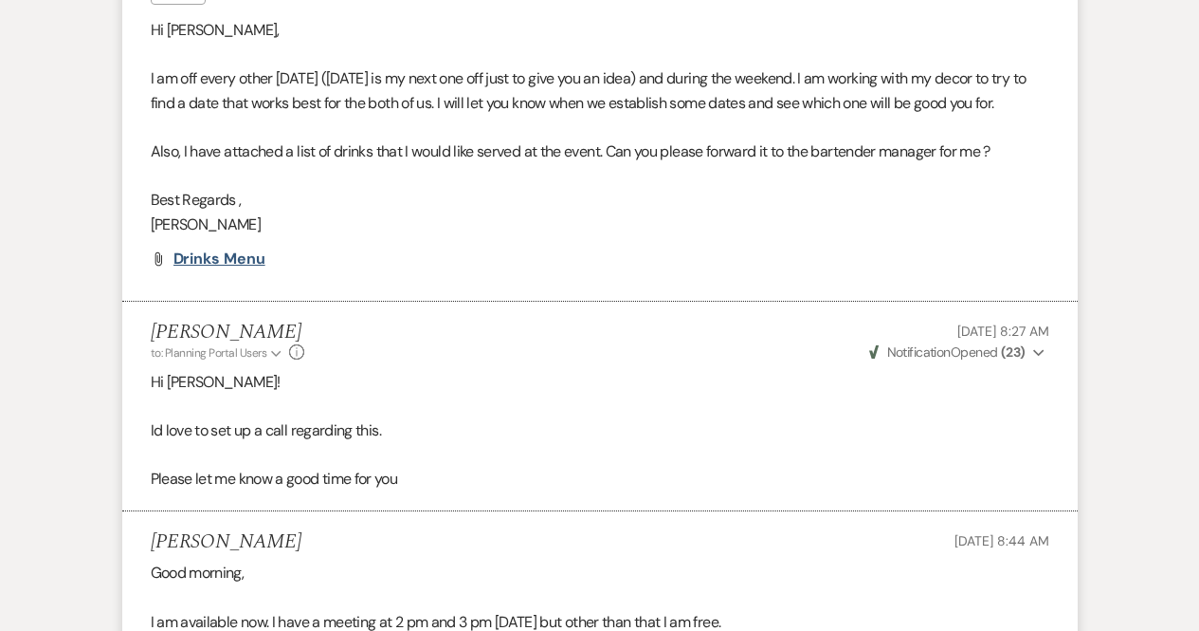
scroll to position [11873, 0]
click at [222, 269] on span "Drinks Menu" at bounding box center [220, 259] width 92 height 20
